Goal: Information Seeking & Learning: Learn about a topic

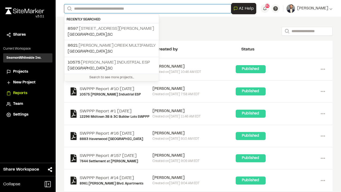
click at [93, 9] on input "Search" at bounding box center [147, 8] width 167 height 9
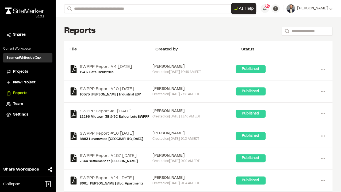
click at [117, 45] on p "8621 [PERSON_NAME] Creek Multifamily" at bounding box center [112, 45] width 88 height 6
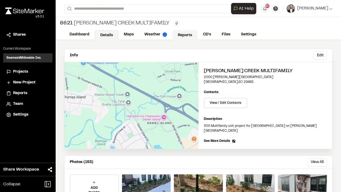
click at [178, 33] on link "Reports" at bounding box center [184, 35] width 25 height 10
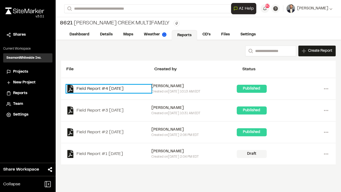
click at [115, 90] on link "Field Report #4 [DATE]" at bounding box center [108, 89] width 85 height 8
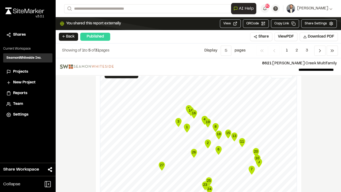
scroll to position [660, 0]
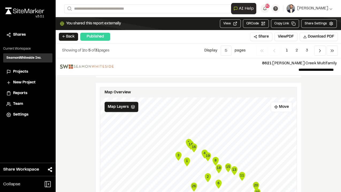
drag, startPoint x: 323, startPoint y: 134, endPoint x: 314, endPoint y: 104, distance: 31.3
click at [314, 104] on div "**********" at bounding box center [198, 124] width 285 height 133
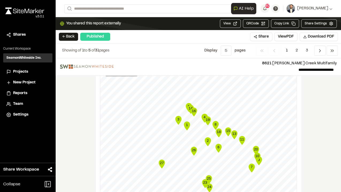
click at [188, 104] on icon "14" at bounding box center [191, 109] width 8 height 11
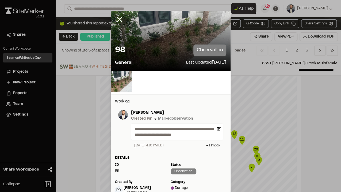
click at [187, 97] on div "**********" at bounding box center [171, 165] width 120 height 142
click at [115, 17] on icon at bounding box center [119, 19] width 9 height 9
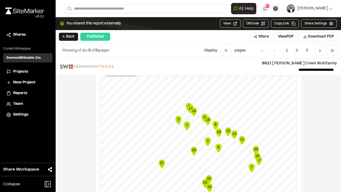
click at [190, 106] on icon "16" at bounding box center [194, 111] width 8 height 11
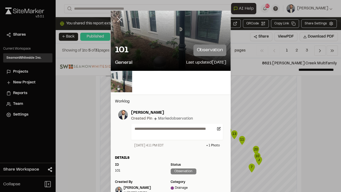
click at [118, 18] on icon at bounding box center [119, 19] width 9 height 9
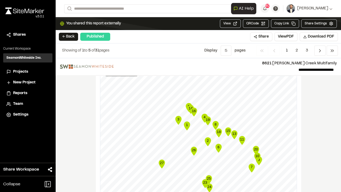
click at [193, 107] on icon "Map marker" at bounding box center [194, 111] width 6 height 9
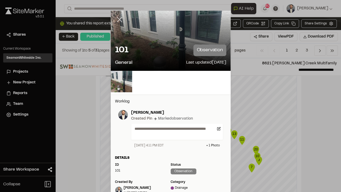
click at [118, 20] on line at bounding box center [119, 19] width 5 height 5
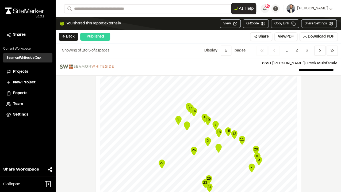
click at [201, 113] on icon "Map marker" at bounding box center [204, 117] width 6 height 9
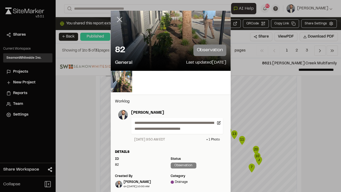
click at [119, 20] on icon at bounding box center [119, 19] width 9 height 9
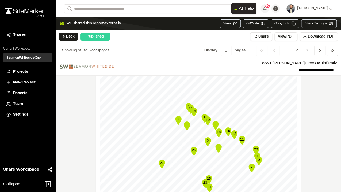
click at [206, 116] on icon "Map marker" at bounding box center [208, 120] width 6 height 9
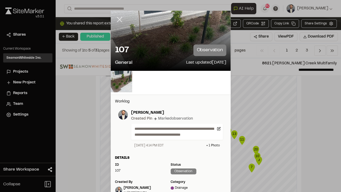
click at [118, 18] on icon at bounding box center [119, 19] width 9 height 9
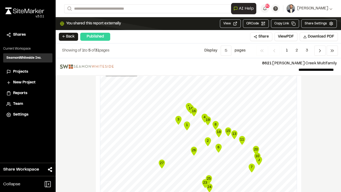
click at [215, 122] on text "8" at bounding box center [216, 124] width 2 height 4
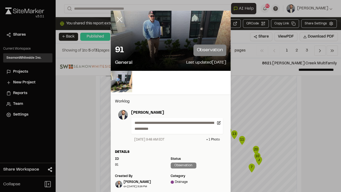
click at [115, 22] on icon at bounding box center [119, 19] width 9 height 9
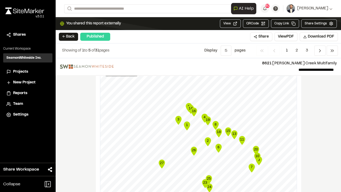
click at [226, 128] on text "15" at bounding box center [228, 130] width 4 height 4
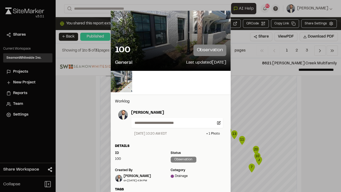
click at [122, 20] on icon at bounding box center [119, 19] width 9 height 9
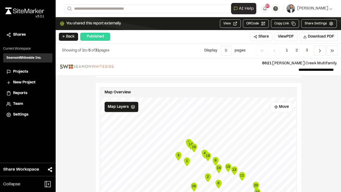
scroll to position [713, 0]
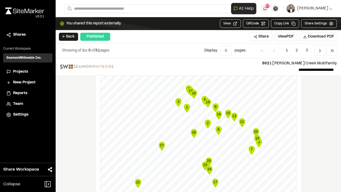
click at [254, 129] on text "20" at bounding box center [256, 131] width 4 height 4
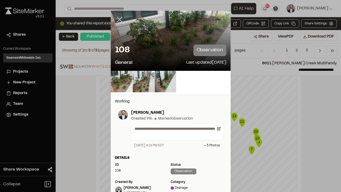
click at [116, 18] on icon at bounding box center [119, 19] width 9 height 9
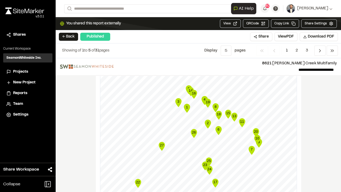
click at [242, 119] on text "11" at bounding box center [242, 121] width 4 height 4
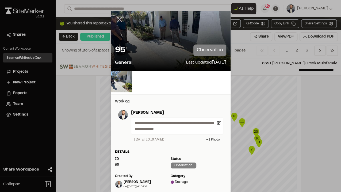
click at [120, 21] on line at bounding box center [119, 19] width 5 height 5
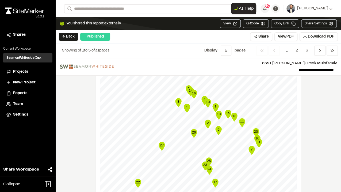
click at [233, 114] on text "13" at bounding box center [234, 116] width 4 height 4
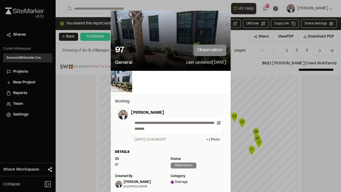
click at [118, 16] on icon at bounding box center [119, 19] width 9 height 9
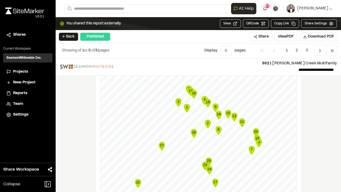
click at [226, 111] on text "15" at bounding box center [228, 113] width 4 height 4
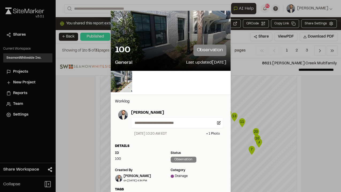
click at [118, 22] on icon at bounding box center [119, 19] width 9 height 9
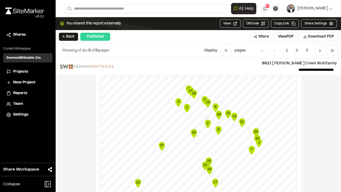
click at [215, 104] on text "8" at bounding box center [216, 106] width 2 height 4
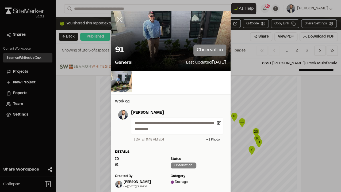
click at [115, 21] on icon at bounding box center [119, 19] width 9 height 9
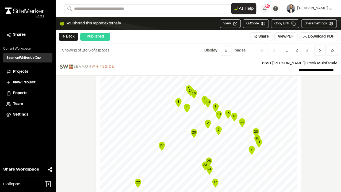
click at [254, 129] on text "20" at bounding box center [256, 131] width 4 height 4
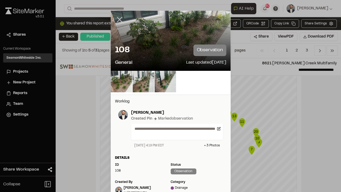
click at [120, 18] on icon at bounding box center [119, 19] width 9 height 9
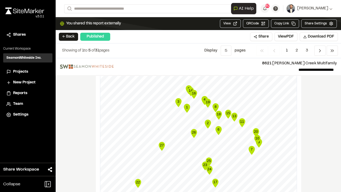
click at [242, 118] on icon "Map marker" at bounding box center [242, 122] width 6 height 9
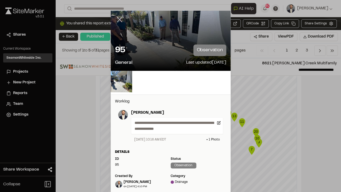
click at [120, 21] on icon at bounding box center [119, 19] width 9 height 9
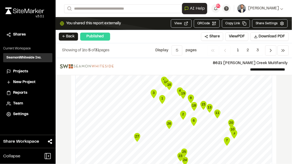
scroll to position [726, 0]
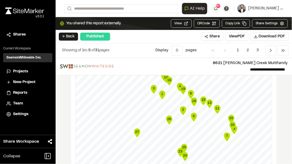
click at [231, 115] on icon "Map marker" at bounding box center [231, 119] width 6 height 9
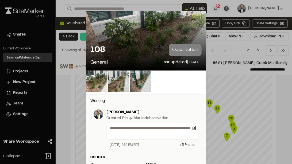
click at [93, 17] on icon at bounding box center [94, 19] width 9 height 9
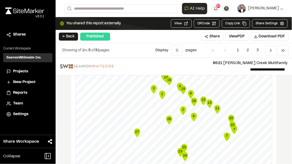
click at [234, 121] on icon "10" at bounding box center [233, 126] width 8 height 11
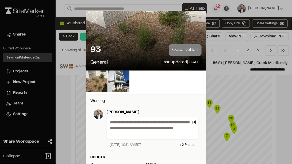
click at [96, 18] on line at bounding box center [95, 19] width 5 height 5
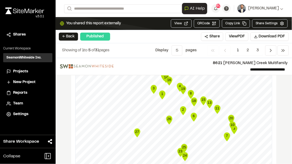
click at [226, 133] on icon "Map marker" at bounding box center [227, 137] width 6 height 9
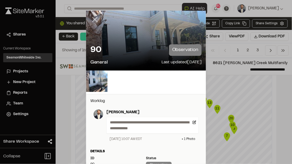
click at [92, 20] on icon at bounding box center [94, 19] width 9 height 9
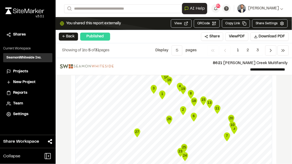
click at [193, 114] on text "6" at bounding box center [194, 116] width 2 height 4
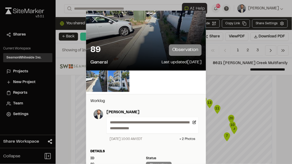
click at [93, 20] on line at bounding box center [95, 19] width 5 height 5
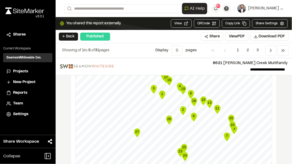
click at [194, 113] on icon "Map marker" at bounding box center [194, 117] width 6 height 9
click at [138, 31] on div "1 2 3 4 5 6 7 8 9 10 11 12 13 14 15 16 17 18 19 20 21 22 23 24 25 26 27" at bounding box center [174, 31] width 196 height 0
click at [226, 134] on text "7" at bounding box center [227, 136] width 2 height 4
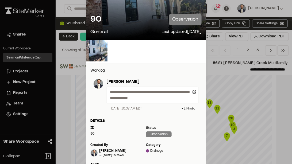
scroll to position [0, 0]
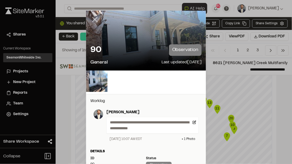
click at [94, 19] on line at bounding box center [95, 19] width 5 height 5
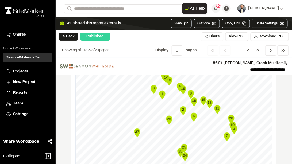
click at [194, 114] on text "6" at bounding box center [194, 116] width 2 height 4
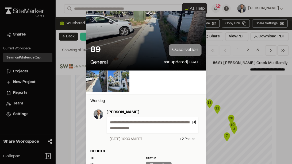
click at [93, 19] on line at bounding box center [95, 19] width 5 height 5
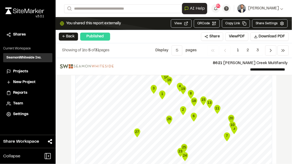
click at [182, 108] on text "2" at bounding box center [183, 110] width 2 height 4
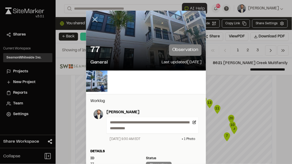
click at [94, 19] on line at bounding box center [95, 19] width 5 height 5
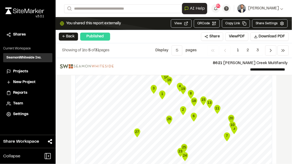
click at [162, 91] on icon "Map marker" at bounding box center [162, 95] width 6 height 9
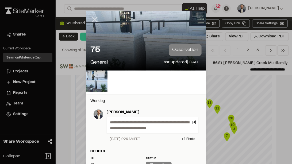
click at [94, 20] on icon at bounding box center [94, 19] width 9 height 9
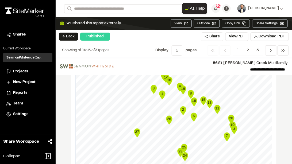
click at [162, 91] on icon "Map marker" at bounding box center [162, 95] width 6 height 9
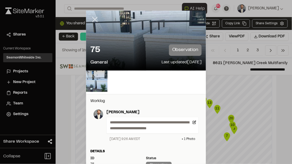
click at [95, 20] on line at bounding box center [95, 19] width 5 height 5
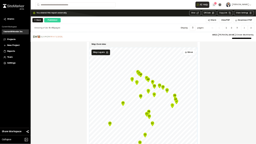
scroll to position [659, 0]
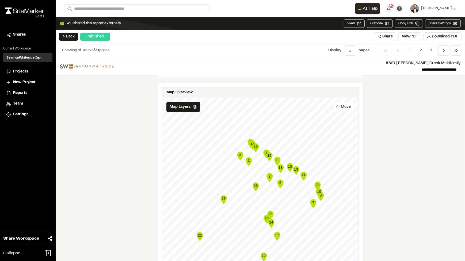
click at [339, 102] on button "Move" at bounding box center [344, 107] width 22 height 10
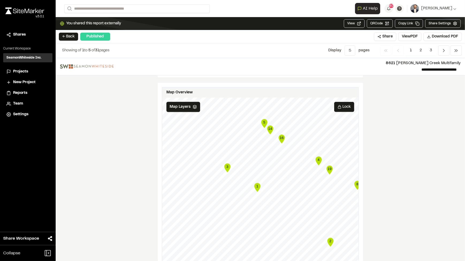
click at [227, 166] on icon "Map marker" at bounding box center [227, 167] width 6 height 9
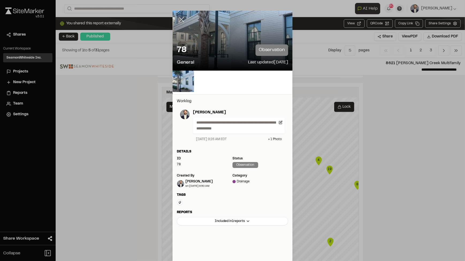
click at [180, 20] on line at bounding box center [181, 19] width 5 height 5
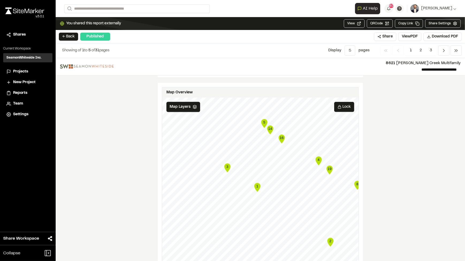
click at [224, 166] on icon "Map marker" at bounding box center [227, 167] width 6 height 9
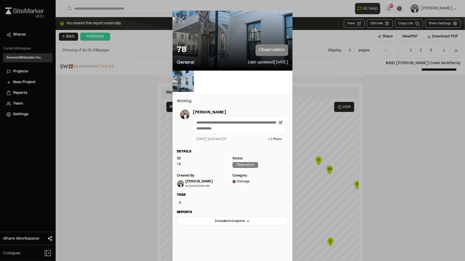
click at [179, 18] on line at bounding box center [181, 19] width 5 height 5
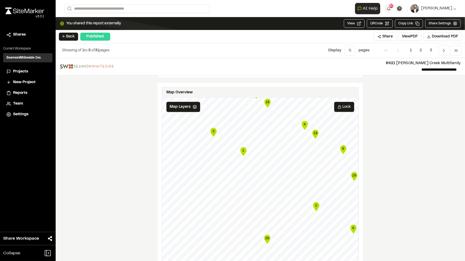
click at [315, 191] on icon "Map marker" at bounding box center [316, 206] width 6 height 9
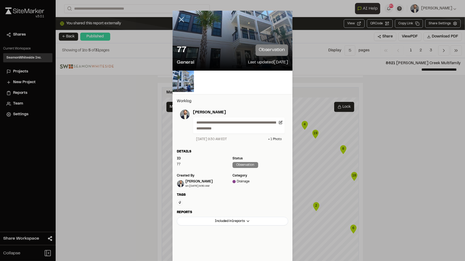
click at [180, 18] on line at bounding box center [181, 19] width 5 height 5
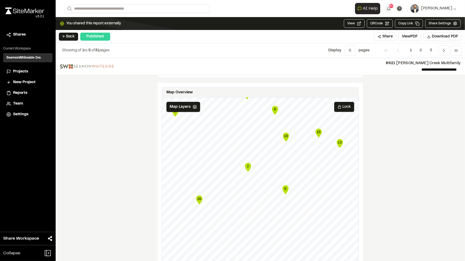
click at [284, 188] on text "6" at bounding box center [285, 189] width 2 height 4
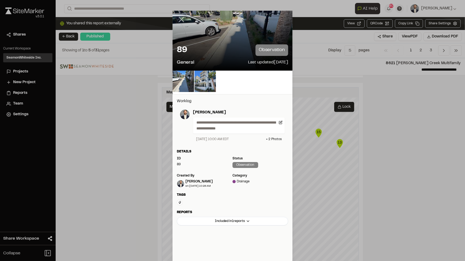
click at [180, 20] on line at bounding box center [181, 19] width 5 height 5
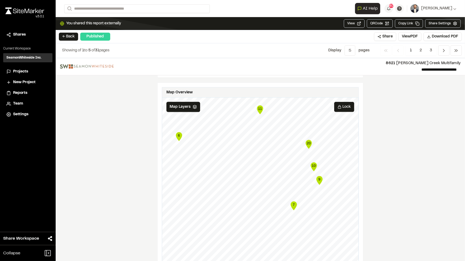
click at [292, 191] on icon "Map marker" at bounding box center [294, 205] width 6 height 9
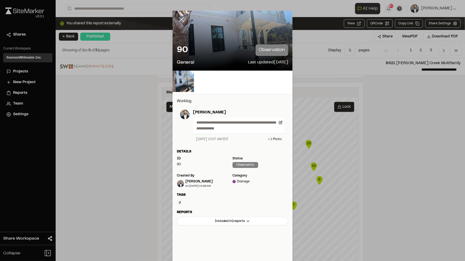
click at [177, 18] on icon at bounding box center [181, 19] width 9 height 9
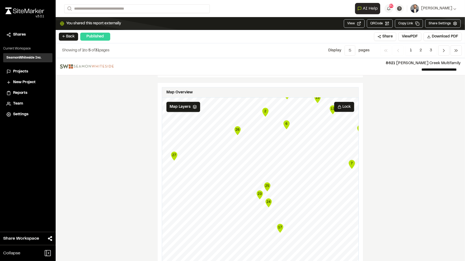
click at [237, 128] on text "26" at bounding box center [237, 130] width 4 height 4
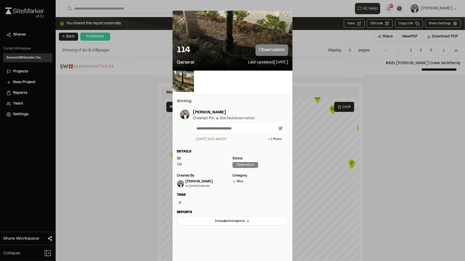
click at [181, 21] on line at bounding box center [181, 19] width 5 height 5
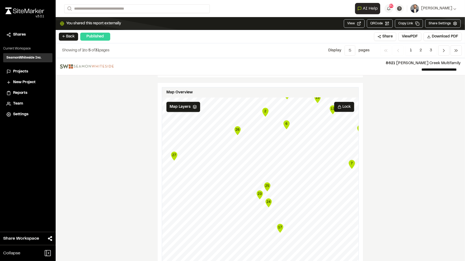
click at [235, 128] on text "26" at bounding box center [237, 130] width 4 height 4
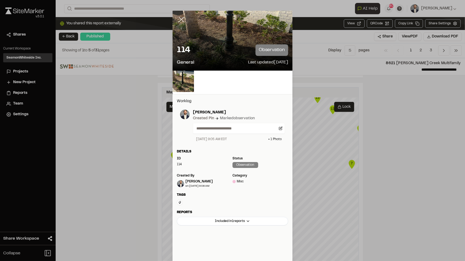
click at [182, 21] on icon at bounding box center [181, 19] width 9 height 9
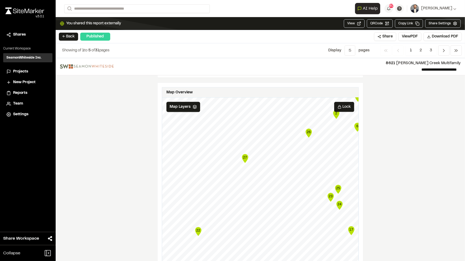
click at [245, 158] on icon "27" at bounding box center [245, 158] width 8 height 11
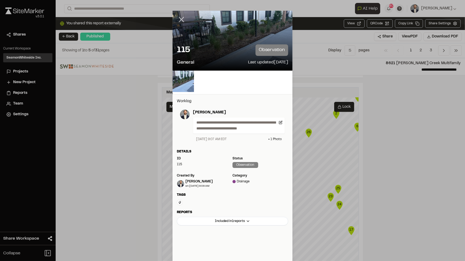
click at [179, 19] on line at bounding box center [181, 19] width 5 height 5
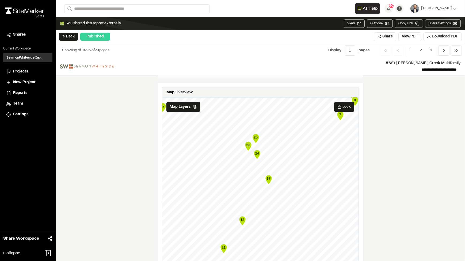
click at [254, 136] on text "25" at bounding box center [256, 137] width 4 height 4
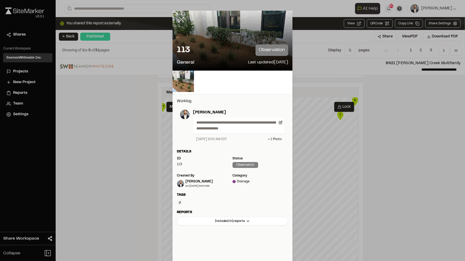
click at [178, 20] on icon at bounding box center [181, 19] width 9 height 9
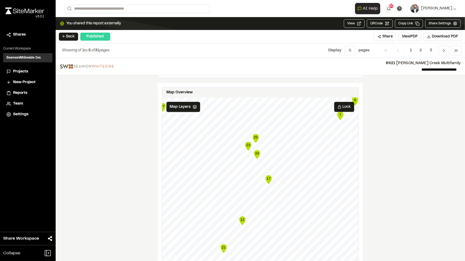
click at [254, 135] on text "25" at bounding box center [256, 137] width 4 height 4
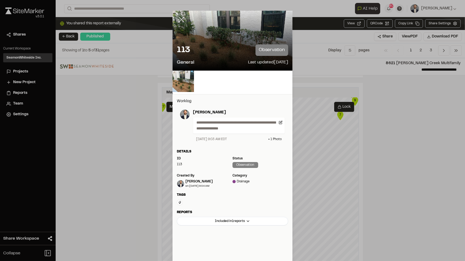
click at [180, 21] on icon at bounding box center [181, 19] width 9 height 9
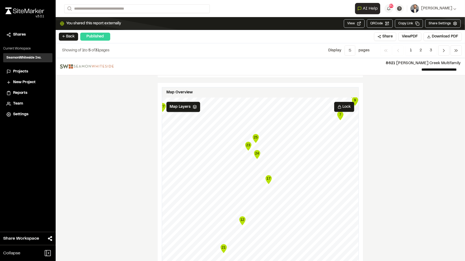
click at [247, 144] on text "23" at bounding box center [248, 145] width 4 height 4
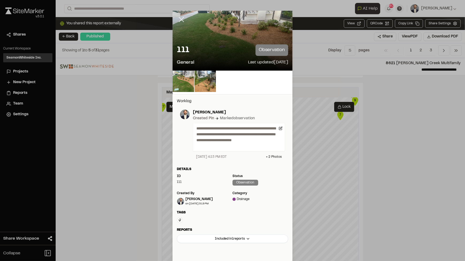
click at [179, 18] on icon at bounding box center [181, 19] width 9 height 9
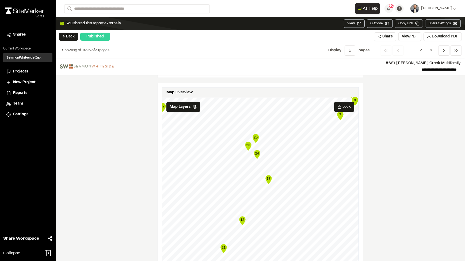
click at [255, 153] on icon "Map marker" at bounding box center [257, 154] width 6 height 9
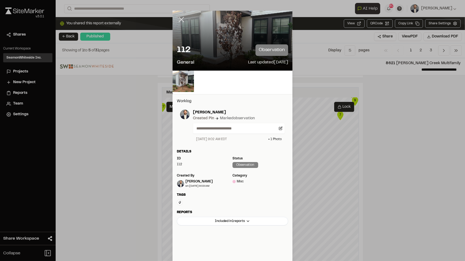
click at [179, 21] on line at bounding box center [181, 19] width 5 height 5
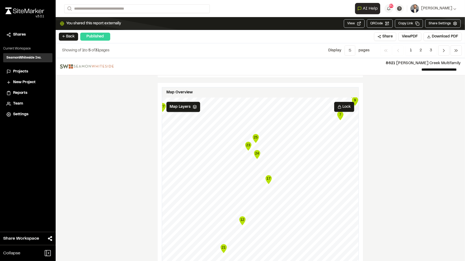
click at [246, 144] on text "23" at bounding box center [248, 145] width 4 height 4
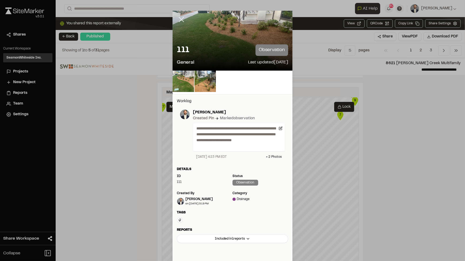
click at [179, 22] on icon at bounding box center [181, 19] width 9 height 9
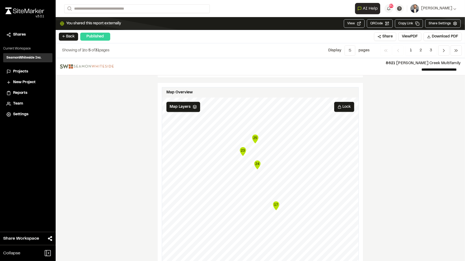
click at [253, 136] on text "25" at bounding box center [255, 138] width 4 height 4
click at [254, 136] on text "25" at bounding box center [256, 137] width 4 height 4
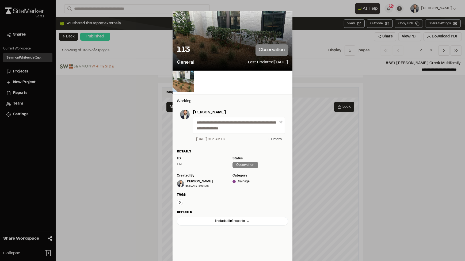
click at [180, 19] on line at bounding box center [181, 19] width 5 height 5
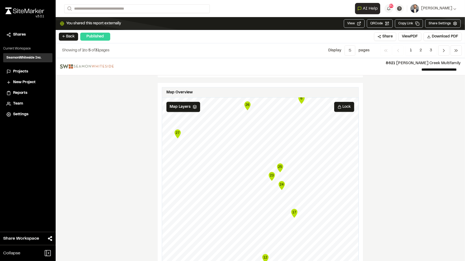
click at [270, 173] on text "23" at bounding box center [272, 175] width 4 height 4
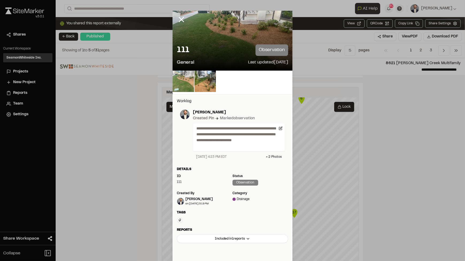
click at [189, 77] on img at bounding box center [183, 81] width 21 height 21
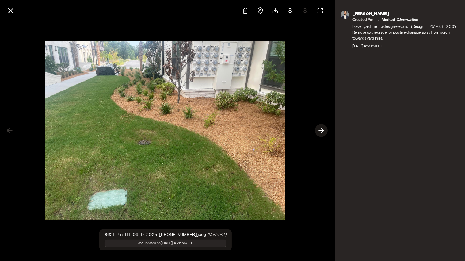
click at [321, 131] on line at bounding box center [321, 131] width 5 height 0
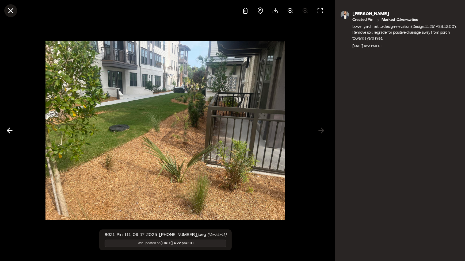
click at [6, 10] on icon at bounding box center [10, 10] width 9 height 9
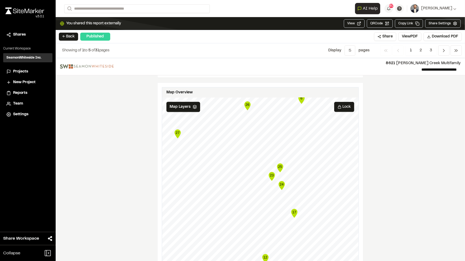
click at [280, 166] on text "25" at bounding box center [280, 167] width 4 height 4
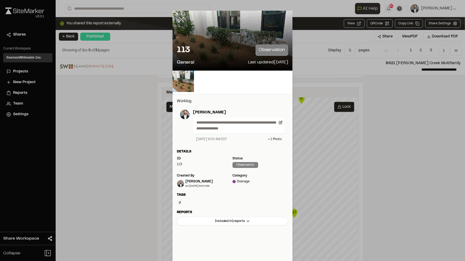
click at [182, 20] on icon at bounding box center [181, 19] width 9 height 9
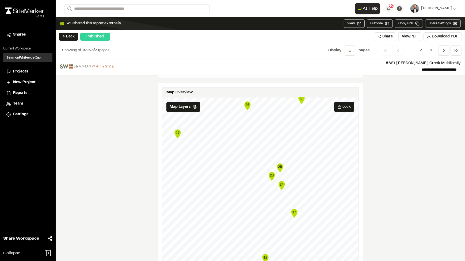
click at [125, 191] on div "**********" at bounding box center [260, 159] width 409 height 203
click at [270, 174] on text "23" at bounding box center [272, 175] width 4 height 4
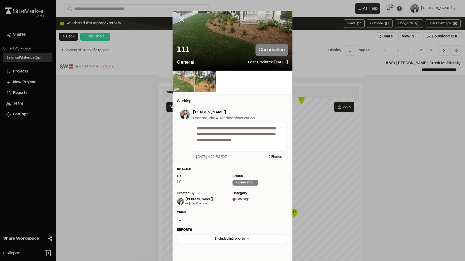
click at [177, 76] on img at bounding box center [183, 81] width 21 height 21
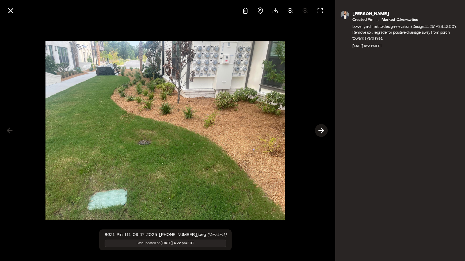
click at [323, 131] on polyline at bounding box center [322, 130] width 2 height 5
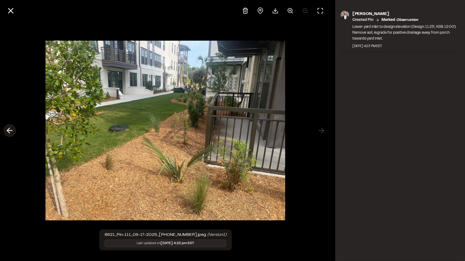
click at [12, 129] on icon at bounding box center [9, 130] width 9 height 9
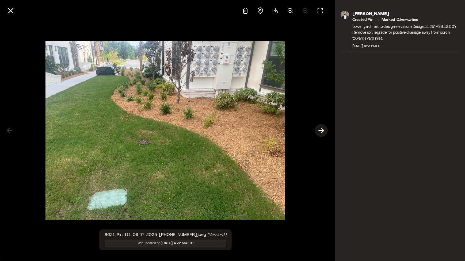
click at [322, 128] on icon at bounding box center [321, 130] width 9 height 9
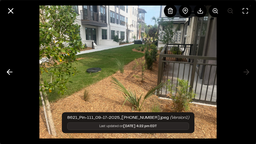
click at [123, 74] on img at bounding box center [127, 72] width 177 height 144
click at [215, 9] on circle at bounding box center [215, 10] width 4 height 4
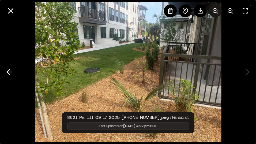
click at [216, 10] on icon at bounding box center [215, 10] width 6 height 6
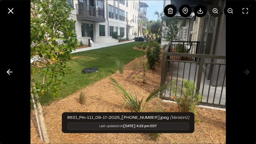
click at [216, 10] on icon at bounding box center [215, 10] width 6 height 6
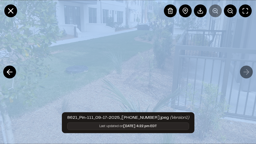
click at [216, 10] on div at bounding box center [208, 10] width 88 height 13
click at [51, 79] on img at bounding box center [128, 71] width 266 height 215
click at [10, 10] on line at bounding box center [11, 11] width 5 height 5
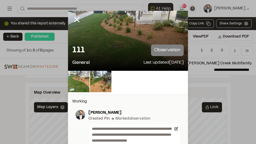
click at [110, 47] on div "111 observation" at bounding box center [127, 50] width 111 height 12
click at [97, 85] on img at bounding box center [100, 81] width 21 height 21
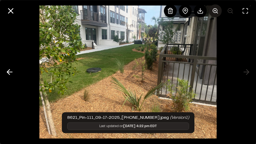
click at [213, 13] on icon at bounding box center [215, 10] width 6 height 6
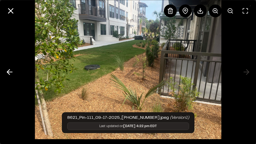
scroll to position [3, 0]
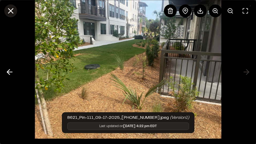
click at [10, 12] on line at bounding box center [11, 11] width 5 height 5
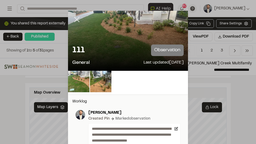
click at [74, 17] on icon at bounding box center [76, 19] width 9 height 9
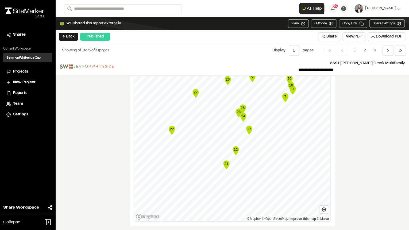
scroll to position [766, 0]
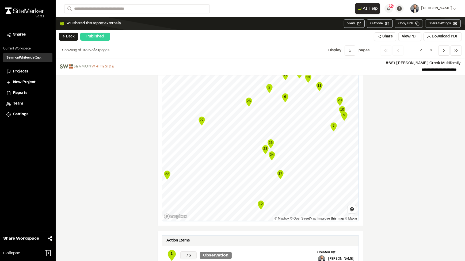
click at [279, 174] on icon "Map marker" at bounding box center [280, 174] width 6 height 9
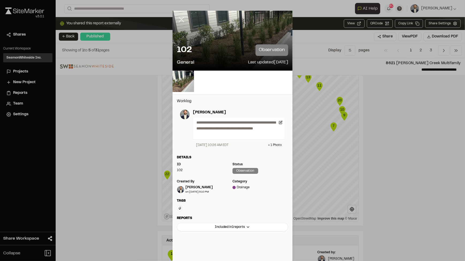
click at [179, 20] on line at bounding box center [181, 19] width 5 height 5
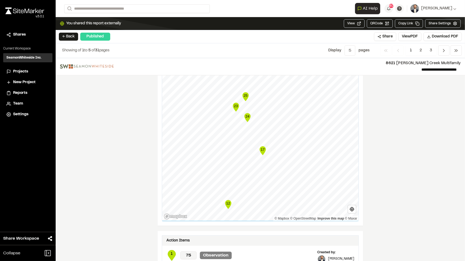
click at [262, 148] on text "17" at bounding box center [263, 150] width 4 height 4
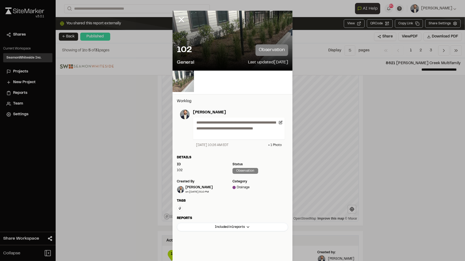
click at [189, 80] on img at bounding box center [183, 81] width 21 height 21
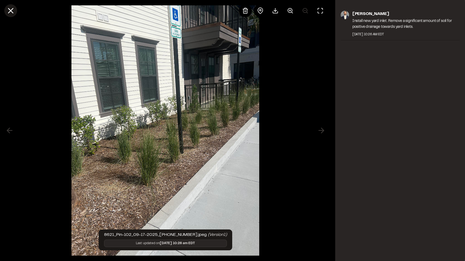
click at [7, 10] on icon at bounding box center [10, 10] width 9 height 9
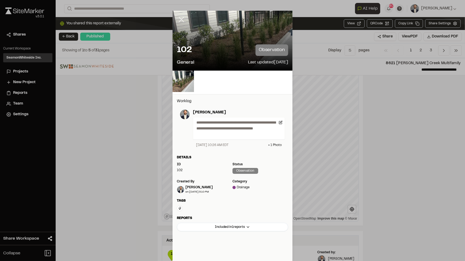
click at [179, 16] on icon at bounding box center [181, 19] width 9 height 9
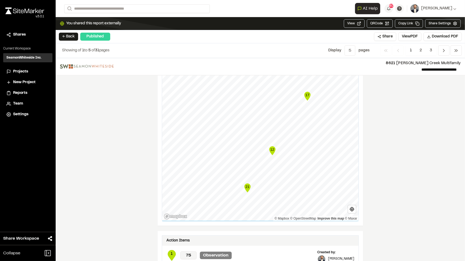
click at [271, 148] on text "12" at bounding box center [272, 150] width 4 height 4
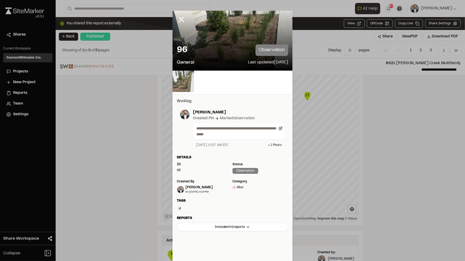
click at [182, 81] on img at bounding box center [183, 81] width 21 height 21
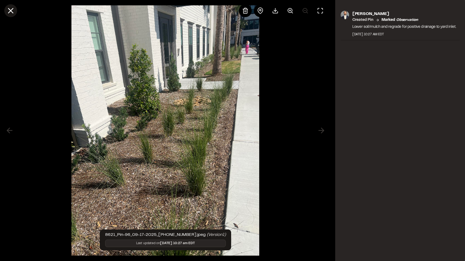
click at [10, 10] on line at bounding box center [11, 11] width 5 height 5
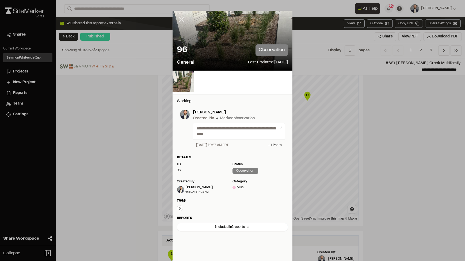
click at [178, 19] on icon at bounding box center [181, 19] width 9 height 9
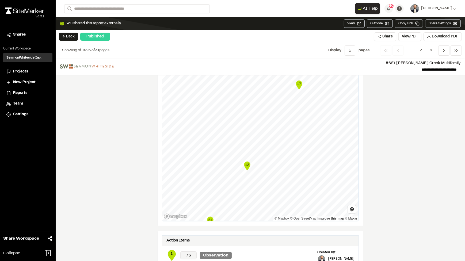
click at [246, 163] on text "12" at bounding box center [247, 165] width 4 height 4
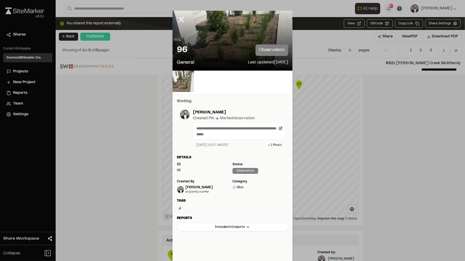
click at [181, 81] on img at bounding box center [183, 81] width 21 height 21
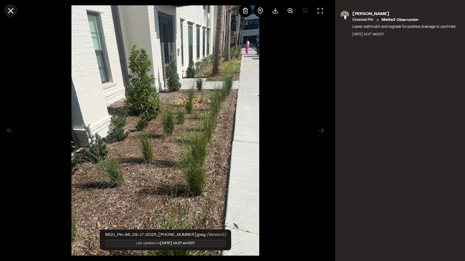
click at [13, 10] on icon at bounding box center [10, 10] width 9 height 9
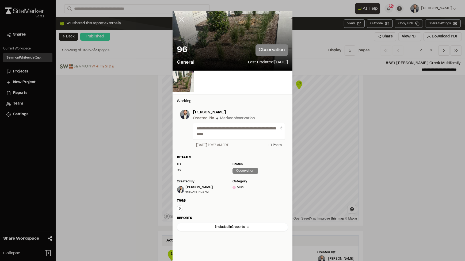
click at [177, 19] on icon at bounding box center [181, 19] width 9 height 9
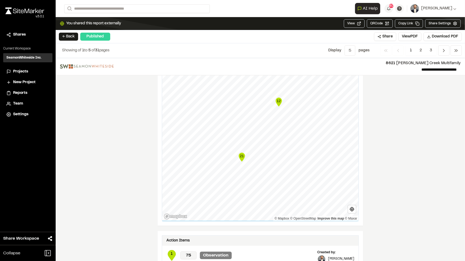
click at [240, 155] on text "21" at bounding box center [242, 156] width 4 height 4
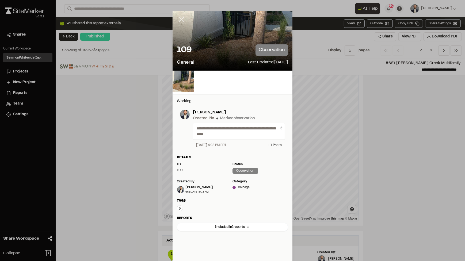
click at [181, 17] on icon at bounding box center [181, 19] width 9 height 9
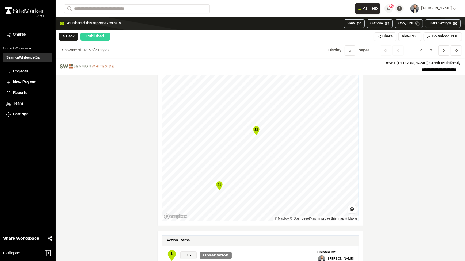
click at [256, 129] on icon "Map marker" at bounding box center [256, 130] width 6 height 9
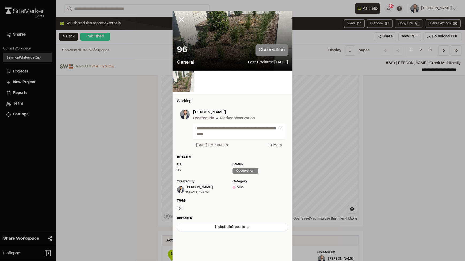
click at [186, 83] on img at bounding box center [183, 81] width 21 height 21
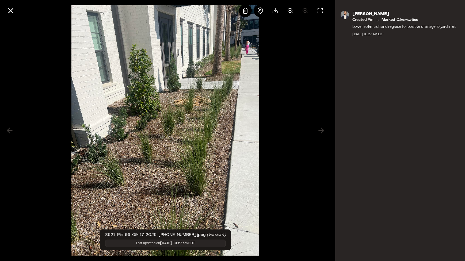
click at [111, 104] on img at bounding box center [165, 130] width 188 height 261
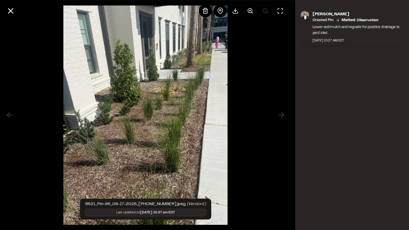
scroll to position [766, 0]
click at [250, 11] on icon at bounding box center [250, 10] width 6 height 6
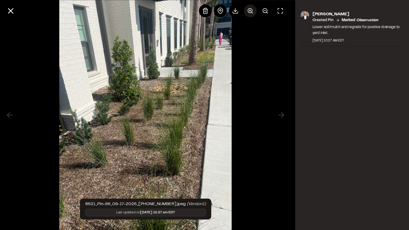
click at [250, 11] on icon at bounding box center [250, 10] width 6 height 6
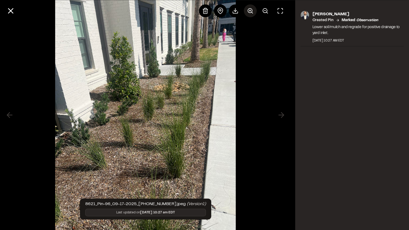
click at [250, 11] on icon at bounding box center [250, 10] width 6 height 6
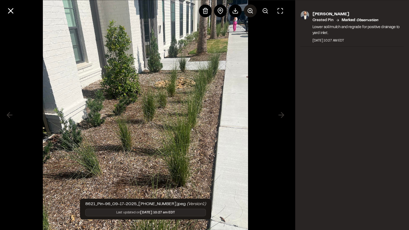
click at [250, 11] on icon at bounding box center [250, 10] width 6 height 6
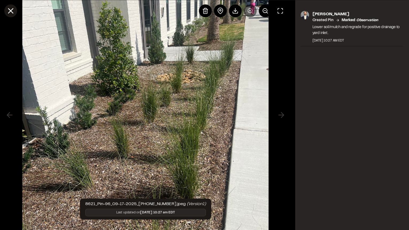
click at [6, 9] on icon at bounding box center [10, 10] width 9 height 9
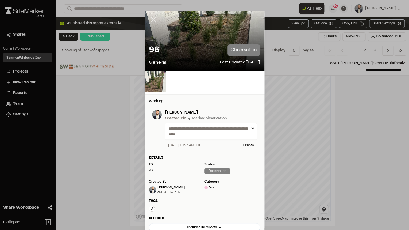
click at [151, 17] on line at bounding box center [153, 19] width 5 height 5
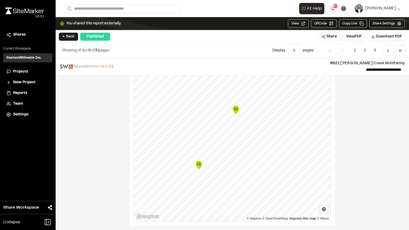
click at [198, 162] on icon "Map marker" at bounding box center [199, 165] width 6 height 9
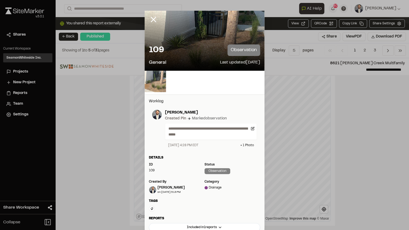
click at [160, 83] on img at bounding box center [155, 81] width 21 height 21
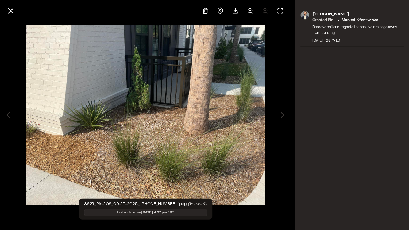
click at [106, 145] on img at bounding box center [146, 115] width 240 height 190
click at [5, 11] on button at bounding box center [10, 10] width 13 height 13
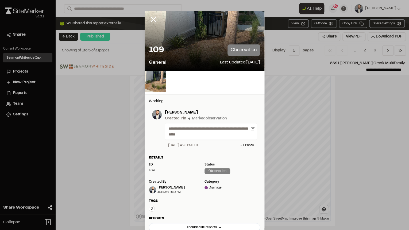
drag, startPoint x: 152, startPoint y: 19, endPoint x: 158, endPoint y: 28, distance: 10.4
click at [153, 19] on icon at bounding box center [153, 19] width 9 height 9
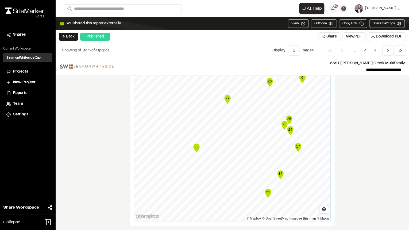
click at [194, 145] on text "22" at bounding box center [196, 147] width 4 height 4
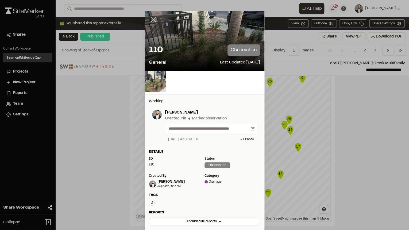
click at [150, 16] on icon at bounding box center [153, 19] width 9 height 9
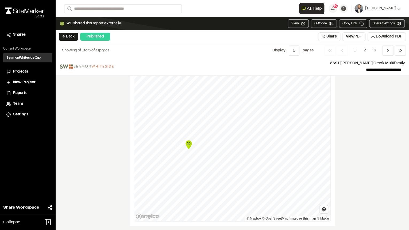
click at [185, 140] on icon "22" at bounding box center [189, 144] width 8 height 11
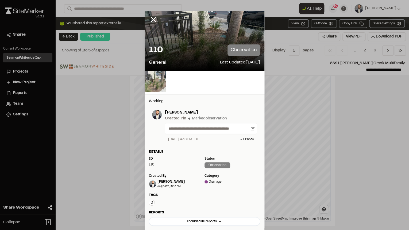
click at [145, 82] on img at bounding box center [155, 81] width 21 height 21
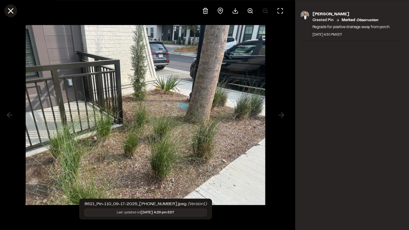
click at [10, 10] on line at bounding box center [11, 11] width 5 height 5
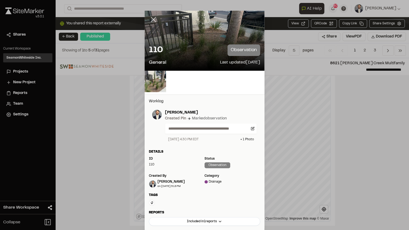
click at [153, 19] on line at bounding box center [153, 19] width 5 height 5
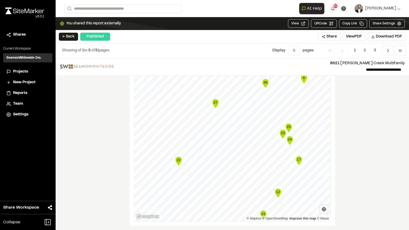
click at [214, 100] on text "27" at bounding box center [215, 102] width 4 height 4
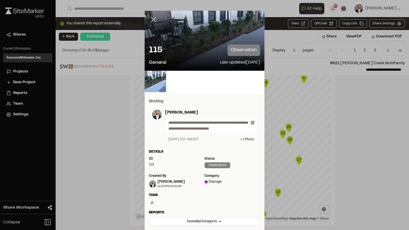
click at [154, 19] on icon at bounding box center [153, 19] width 9 height 9
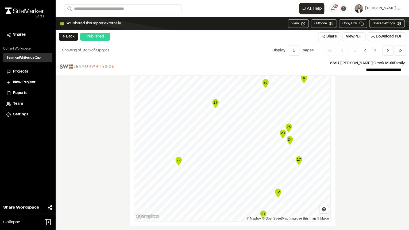
click at [216, 100] on icon "Map marker" at bounding box center [215, 103] width 6 height 9
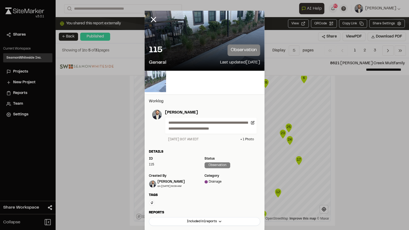
click at [159, 84] on img at bounding box center [155, 81] width 21 height 21
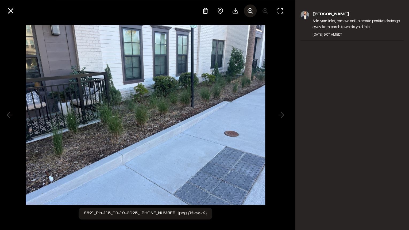
click at [249, 9] on icon at bounding box center [250, 10] width 6 height 6
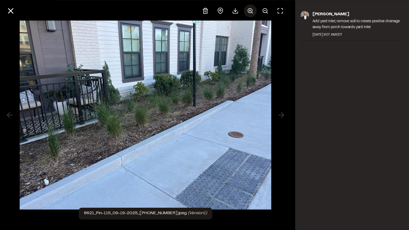
click at [249, 9] on icon at bounding box center [250, 10] width 6 height 6
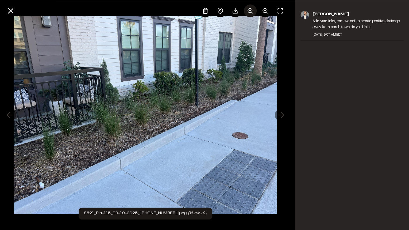
click at [249, 9] on icon at bounding box center [250, 10] width 6 height 6
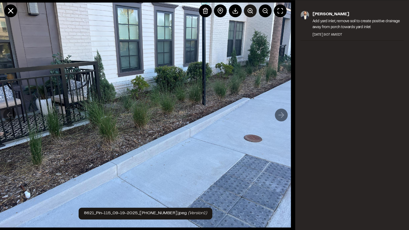
click at [249, 9] on icon at bounding box center [250, 10] width 6 height 6
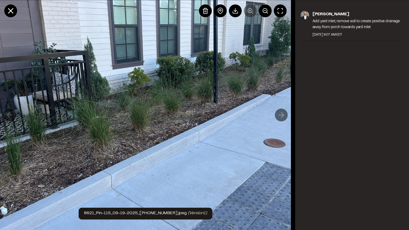
click at [249, 9] on div at bounding box center [243, 10] width 88 height 13
click at [12, 5] on button at bounding box center [10, 10] width 13 height 13
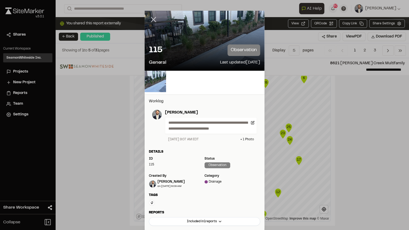
click at [149, 20] on icon at bounding box center [153, 19] width 9 height 9
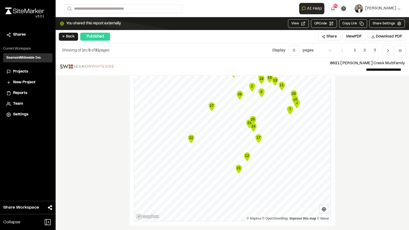
click at [236, 166] on icon "Map marker" at bounding box center [239, 169] width 6 height 9
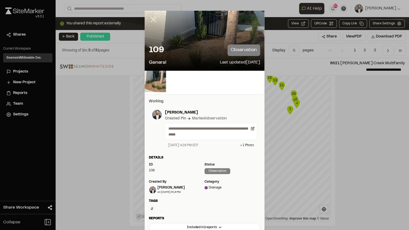
click at [152, 18] on line at bounding box center [153, 19] width 5 height 5
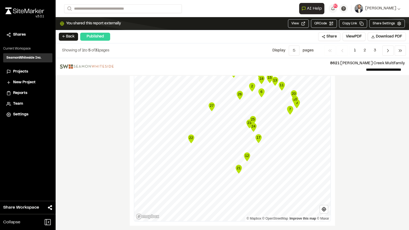
click at [246, 154] on text "12" at bounding box center [247, 156] width 4 height 4
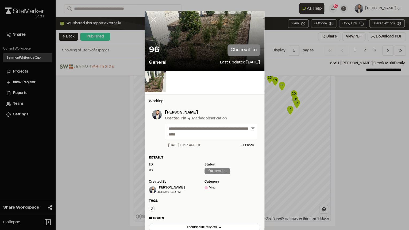
click at [152, 19] on line at bounding box center [153, 19] width 5 height 5
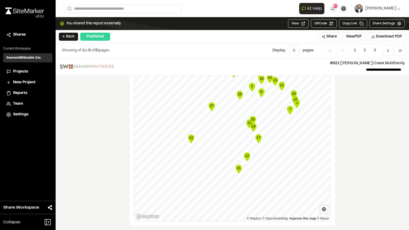
click at [260, 134] on icon "Map marker" at bounding box center [258, 138] width 6 height 9
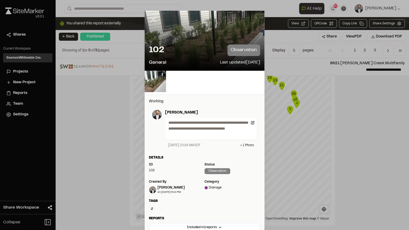
click at [152, 20] on line at bounding box center [153, 19] width 5 height 5
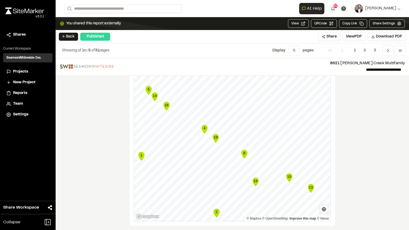
click at [244, 151] on text "8" at bounding box center [244, 153] width 2 height 4
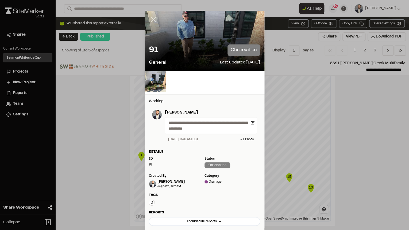
click at [153, 22] on icon at bounding box center [153, 19] width 9 height 9
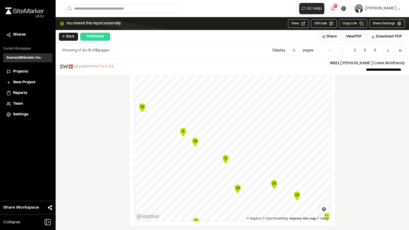
click at [225, 157] on icon "Map marker" at bounding box center [226, 159] width 6 height 9
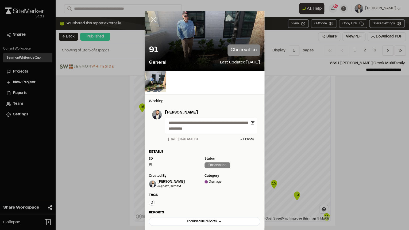
click at [153, 18] on icon at bounding box center [153, 19] width 9 height 9
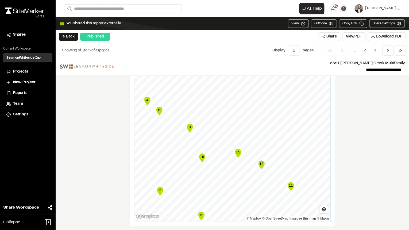
click at [236, 150] on text "15" at bounding box center [238, 152] width 4 height 4
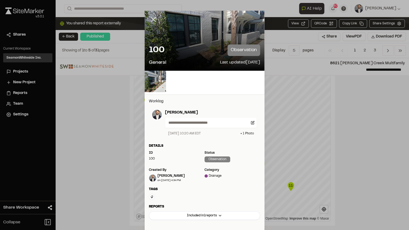
click at [151, 20] on line at bounding box center [153, 19] width 5 height 5
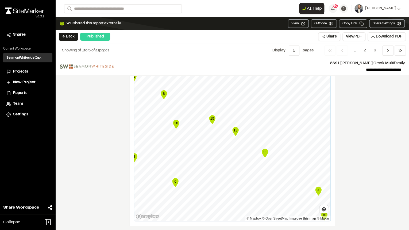
click at [234, 128] on text "13" at bounding box center [236, 130] width 4 height 4
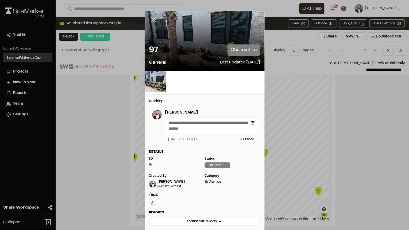
click at [152, 19] on line at bounding box center [153, 19] width 5 height 5
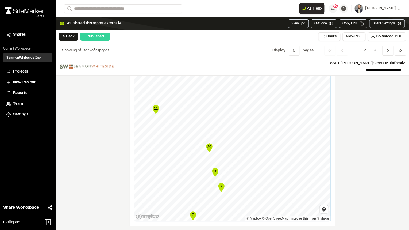
click at [208, 144] on icon "Map marker" at bounding box center [209, 147] width 6 height 9
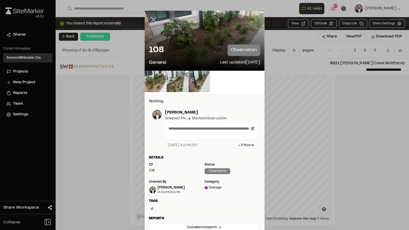
click at [150, 20] on icon at bounding box center [153, 19] width 9 height 9
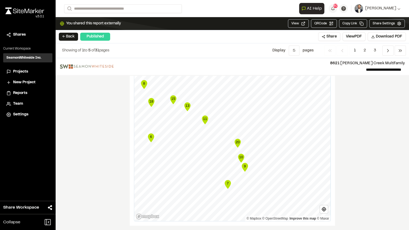
click at [237, 140] on icon "Map marker" at bounding box center [238, 143] width 6 height 9
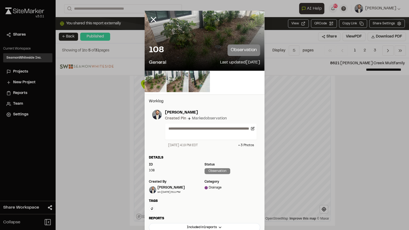
click at [219, 42] on div "108 observation General Last updated [DATE]" at bounding box center [205, 55] width 120 height 30
click at [158, 81] on img at bounding box center [155, 81] width 21 height 21
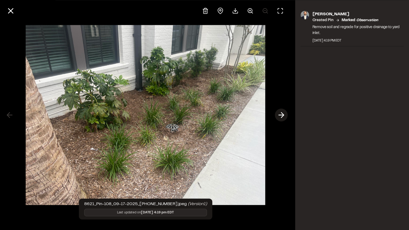
click at [276, 117] on button at bounding box center [281, 115] width 13 height 13
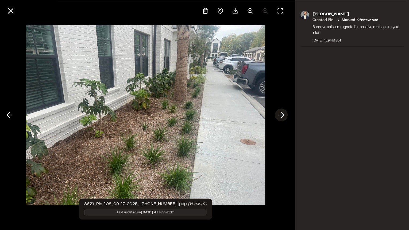
click at [283, 115] on polyline at bounding box center [282, 114] width 2 height 5
